Goal: Navigation & Orientation: Go to known website

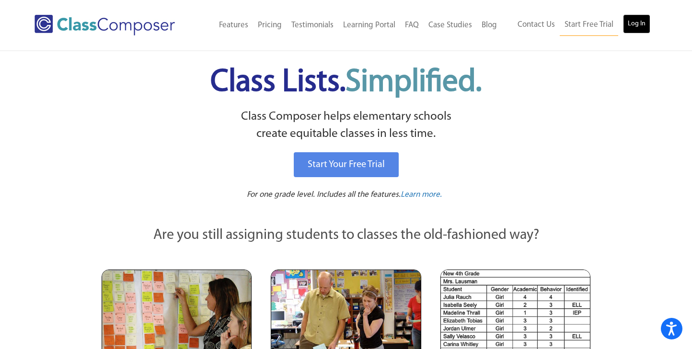
click at [639, 29] on link "Log In" at bounding box center [636, 23] width 27 height 19
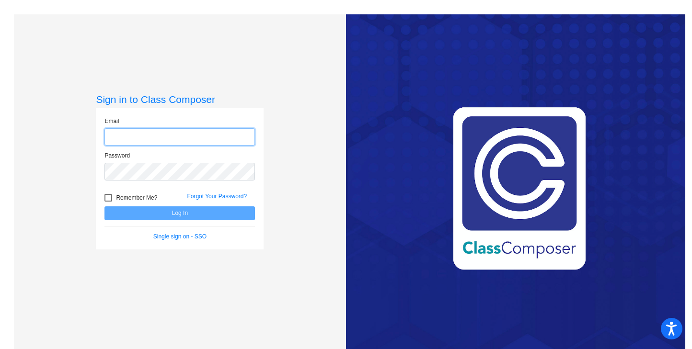
type input "jglanville@lgusd.org"
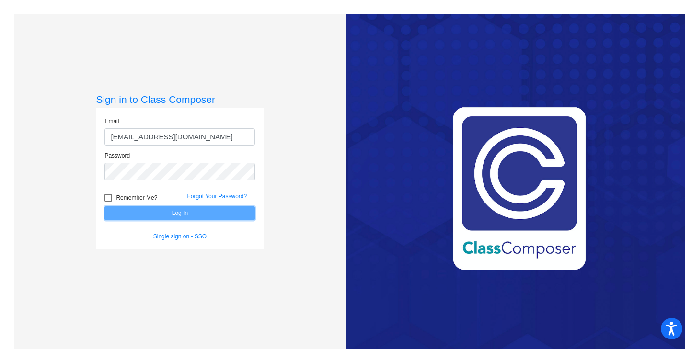
click at [168, 215] on button "Log In" at bounding box center [179, 213] width 150 height 14
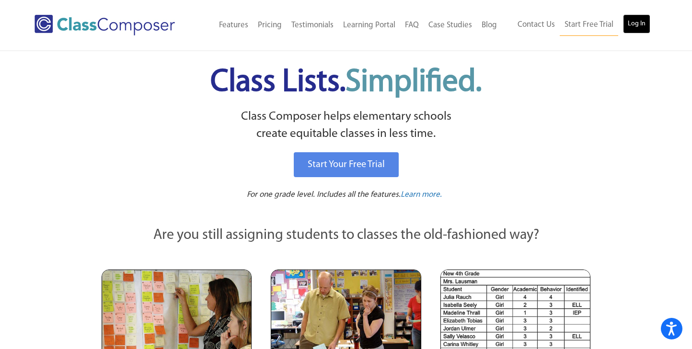
click at [635, 23] on link "Log In" at bounding box center [636, 23] width 27 height 19
